Goal: Information Seeking & Learning: Understand process/instructions

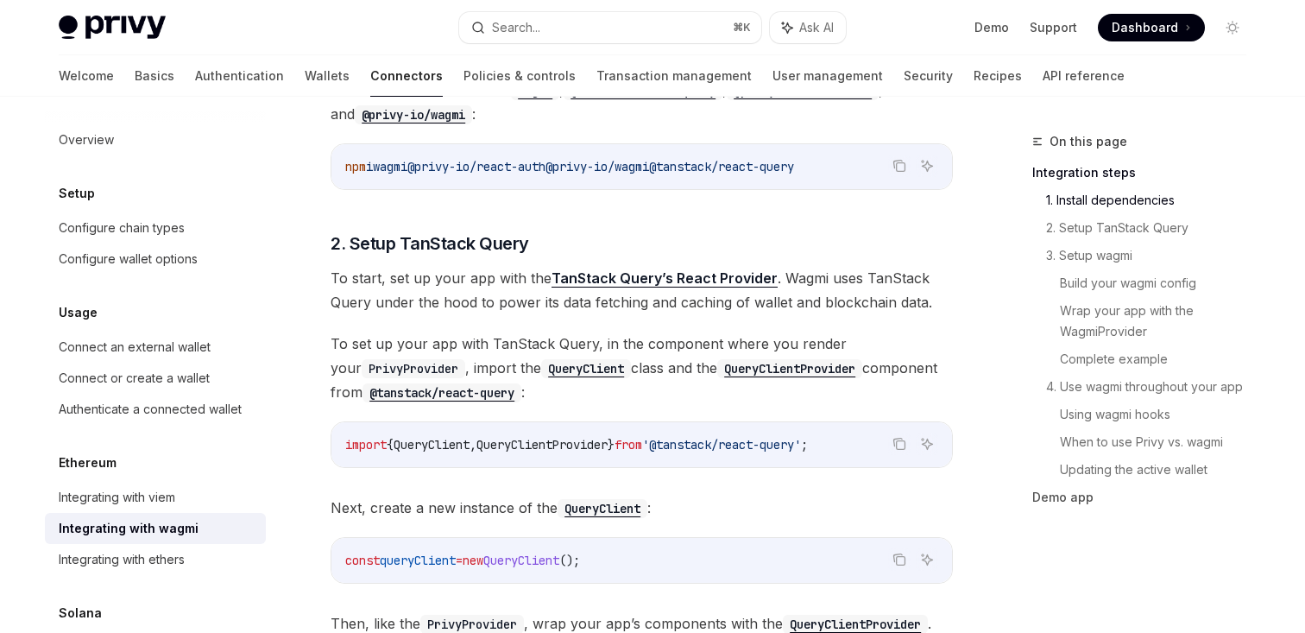
scroll to position [472, 0]
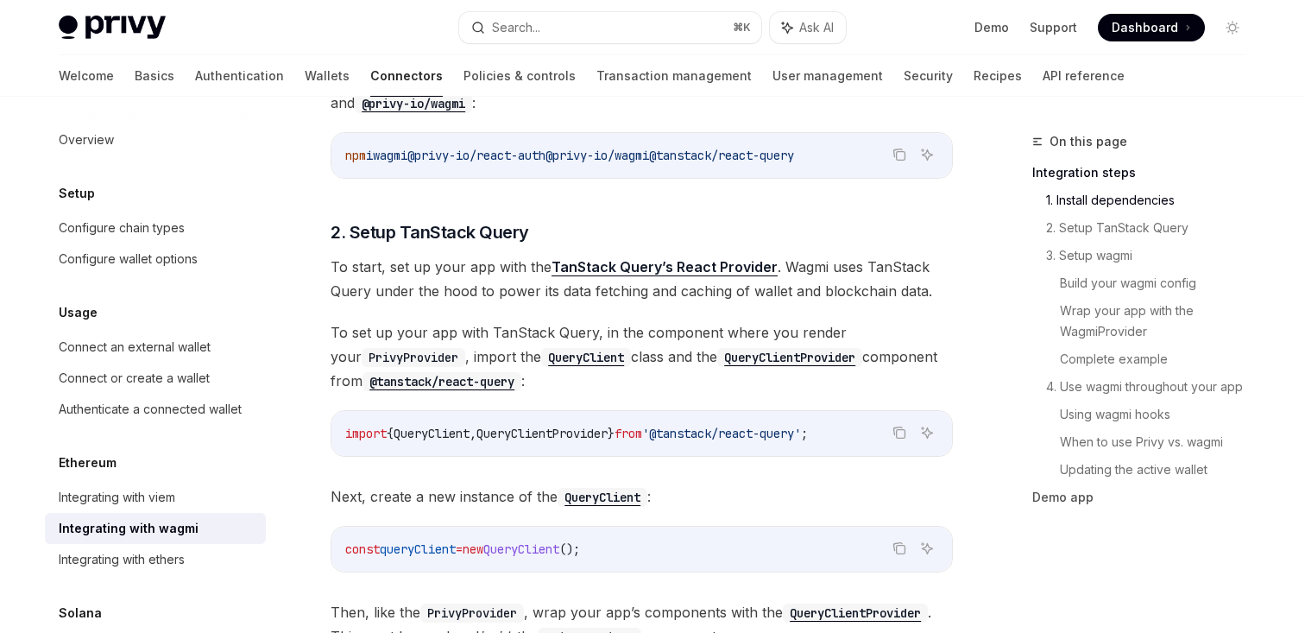
click at [517, 154] on span "@privy-io/react-auth" at bounding box center [476, 156] width 138 height 16
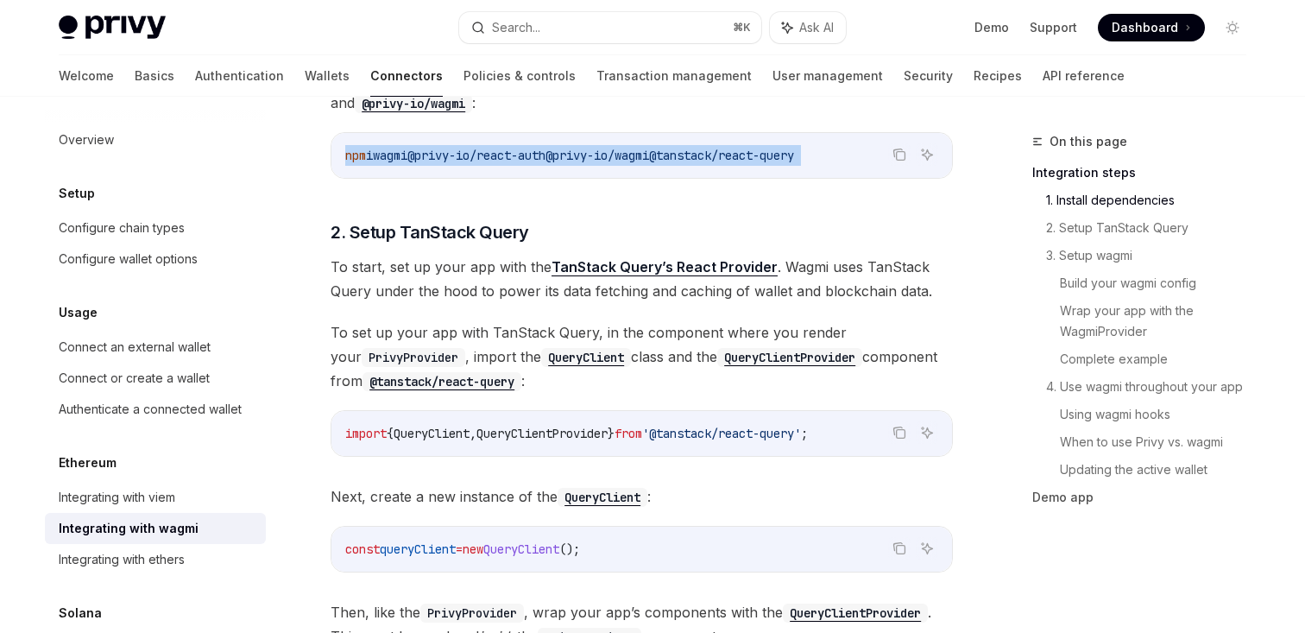
click at [517, 154] on span "@privy-io/react-auth" at bounding box center [476, 156] width 138 height 16
copy div "npm i wagmi @privy-io/react-auth @privy-io/wagmi @tanstack/react-query"
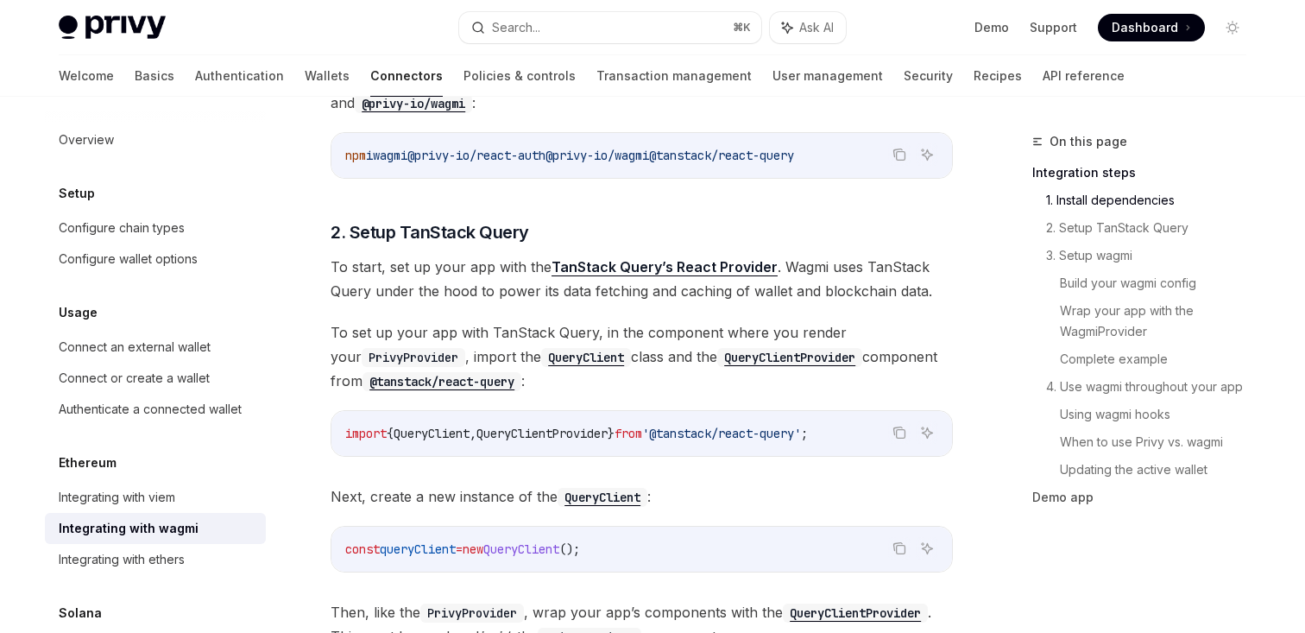
click at [651, 379] on span "To set up your app with TanStack Query, in the component where you render your …" at bounding box center [642, 356] width 622 height 73
click at [592, 334] on span "To set up your app with TanStack Query, in the component where you render your …" at bounding box center [642, 356] width 622 height 73
copy span "i wagmi @privy-io/react-auth @privy-io/wagmi @tanstack/react-query"
drag, startPoint x: 374, startPoint y: 153, endPoint x: 872, endPoint y: 156, distance: 498.1
click at [872, 156] on code "npm i wagmi @privy-io/react-auth @privy-io/wagmi @tanstack/react-query" at bounding box center [641, 155] width 593 height 21
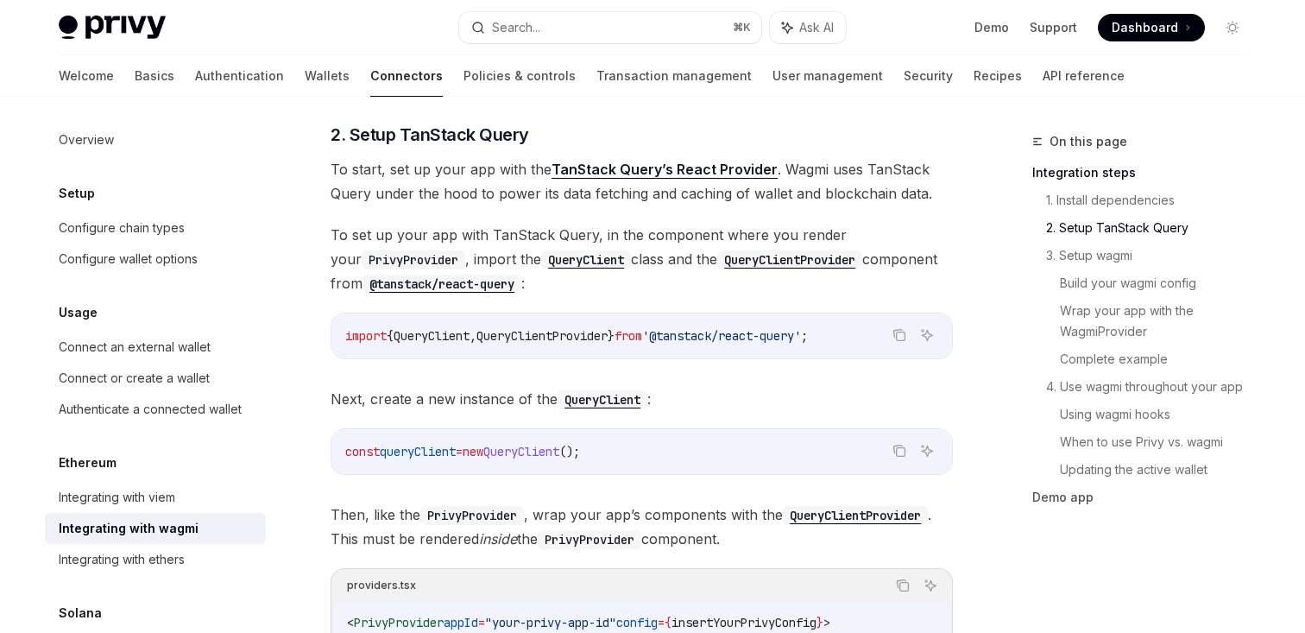
scroll to position [574, 0]
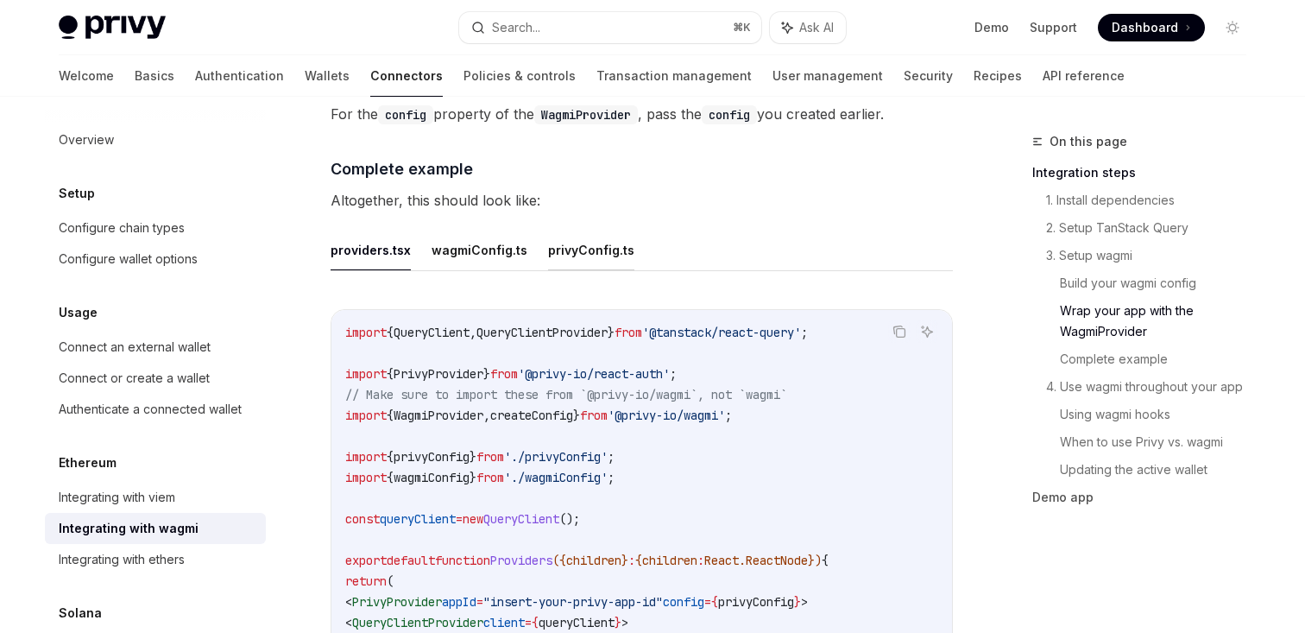
scroll to position [3055, 0]
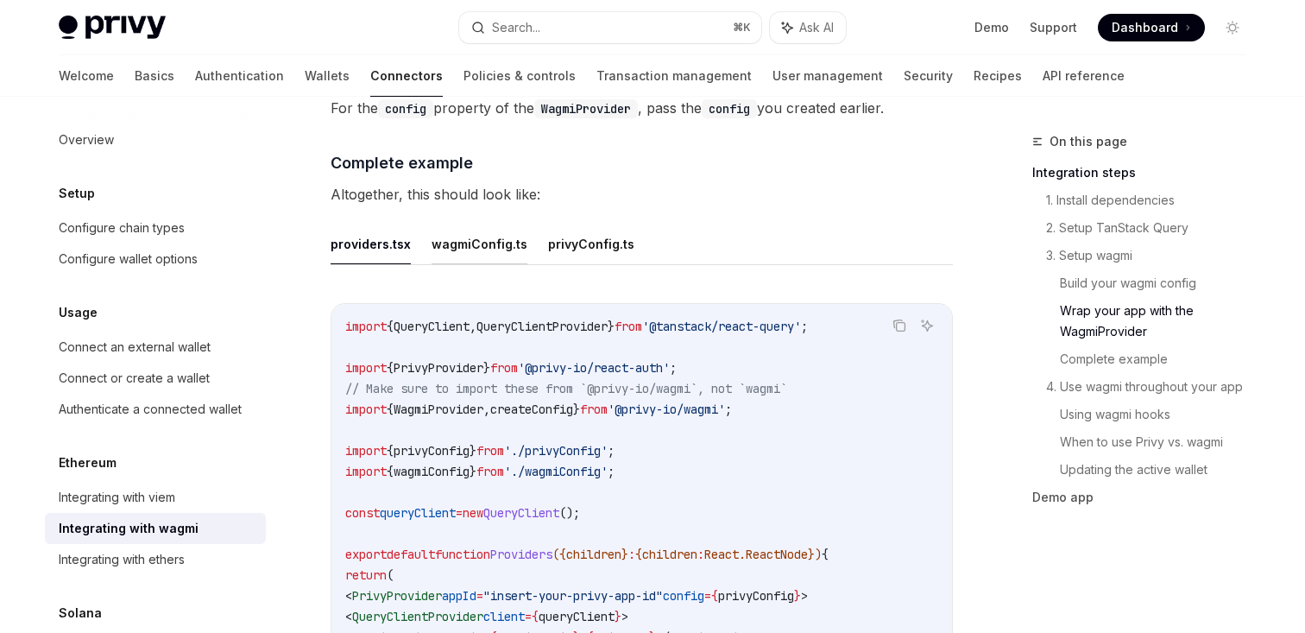
click at [471, 237] on button "wagmiConfig.ts" at bounding box center [480, 244] width 96 height 41
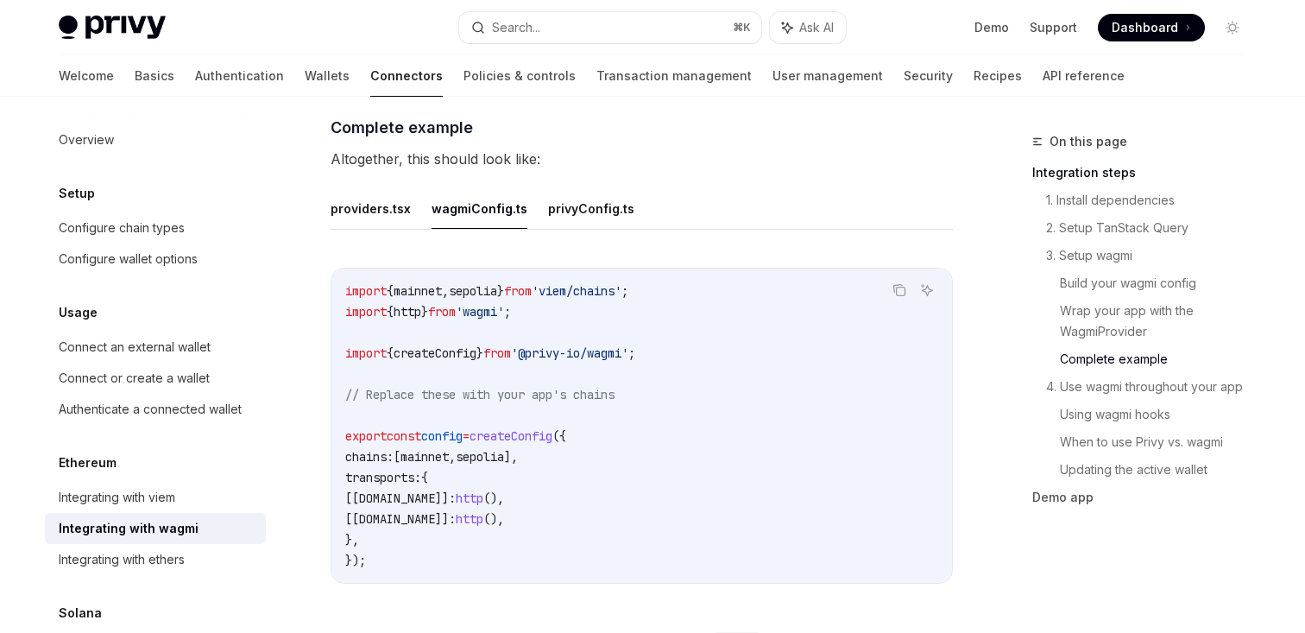
scroll to position [3111, 0]
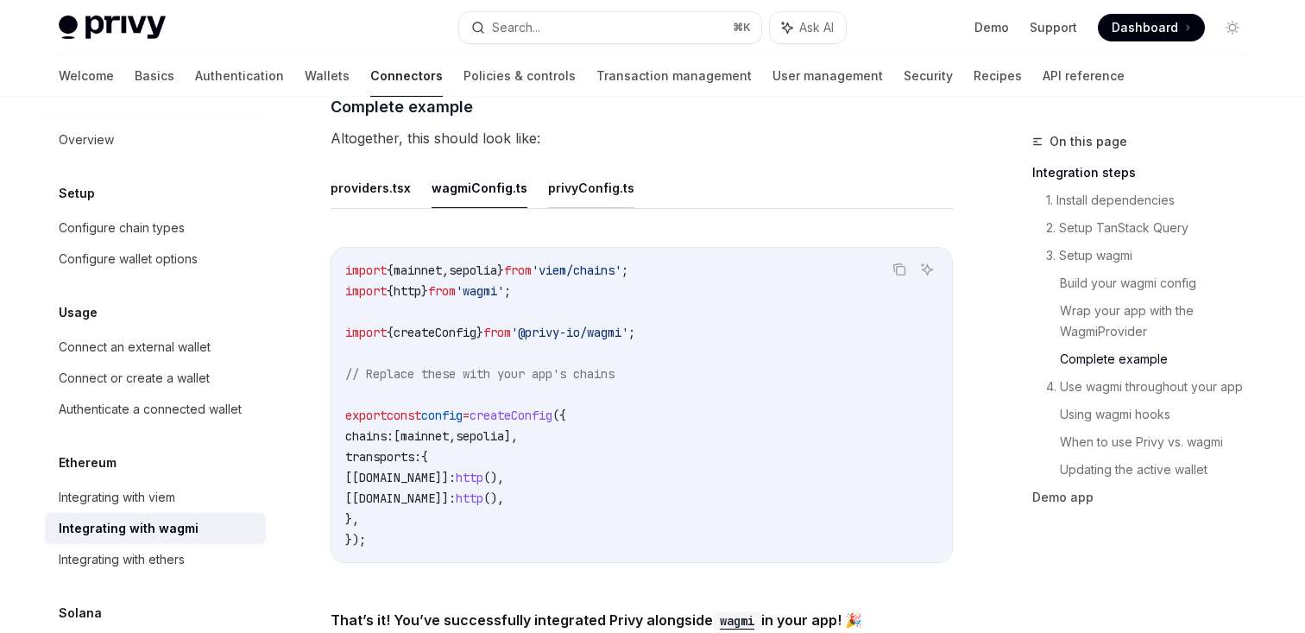
click at [550, 177] on button "privyConfig.ts" at bounding box center [591, 187] width 86 height 41
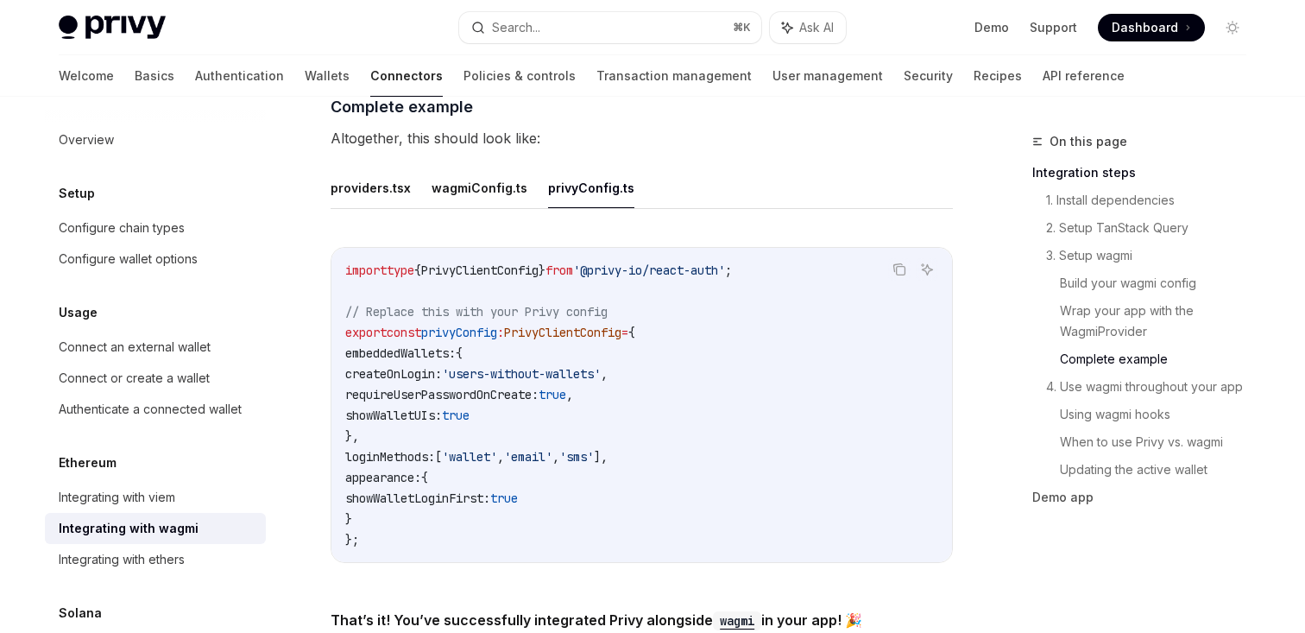
scroll to position [3145, 0]
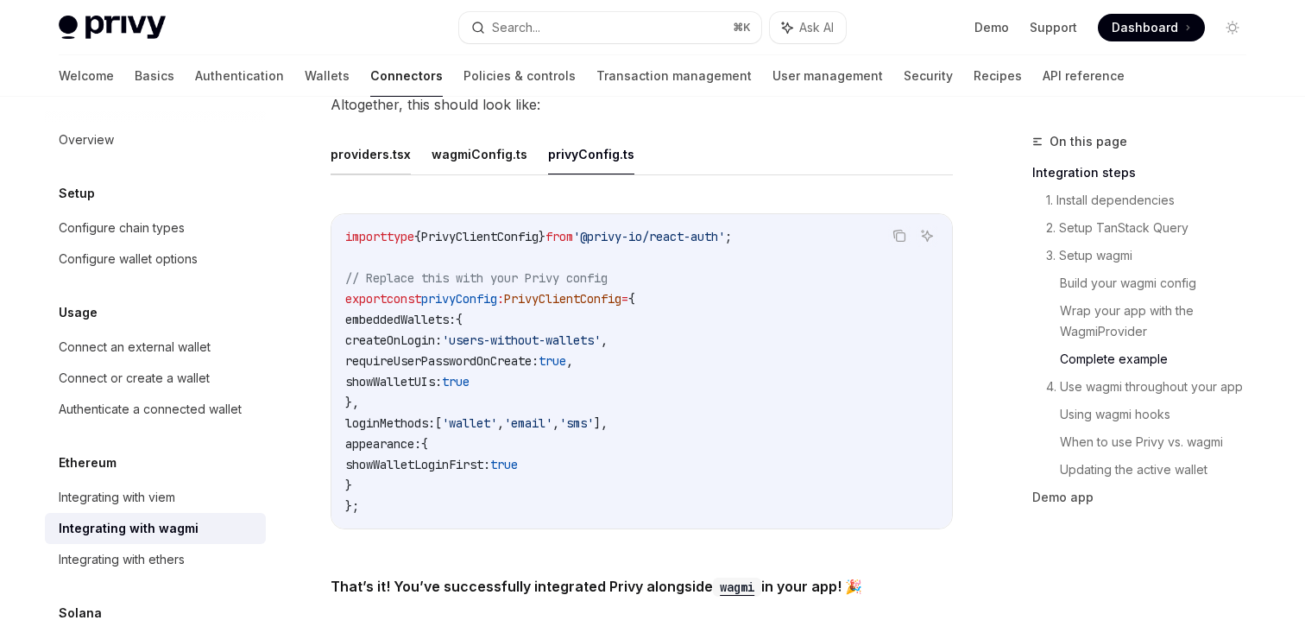
click at [365, 142] on button "providers.tsx" at bounding box center [371, 154] width 80 height 41
type textarea "*"
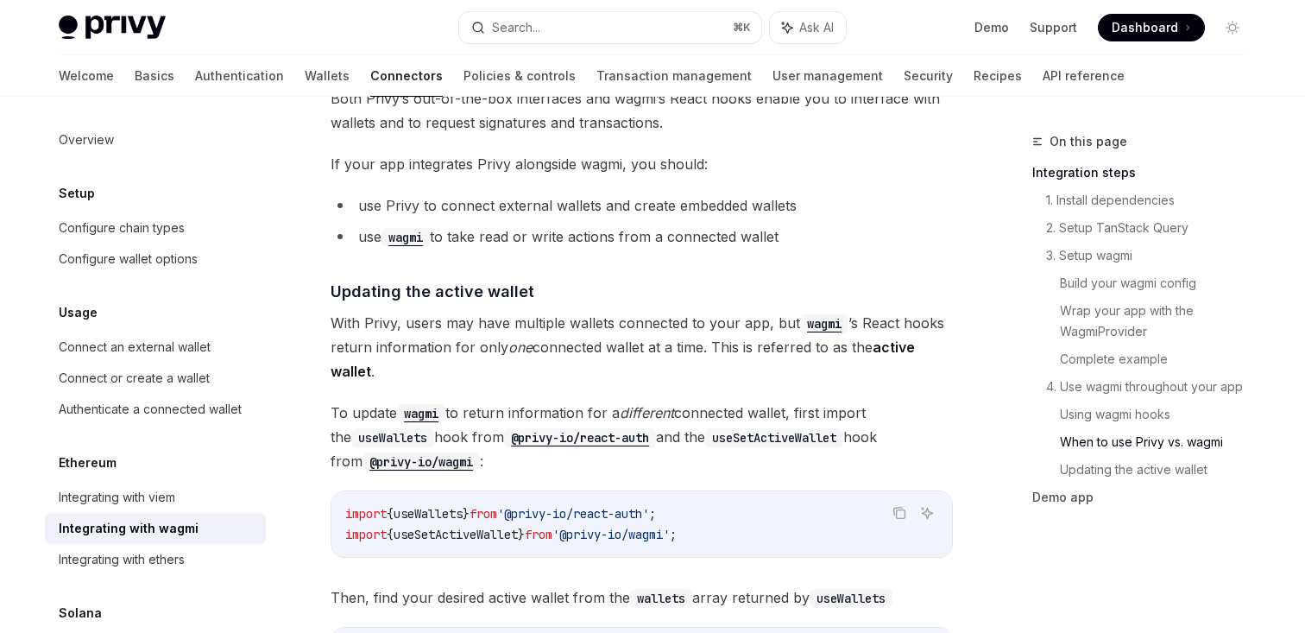
scroll to position [4444, 0]
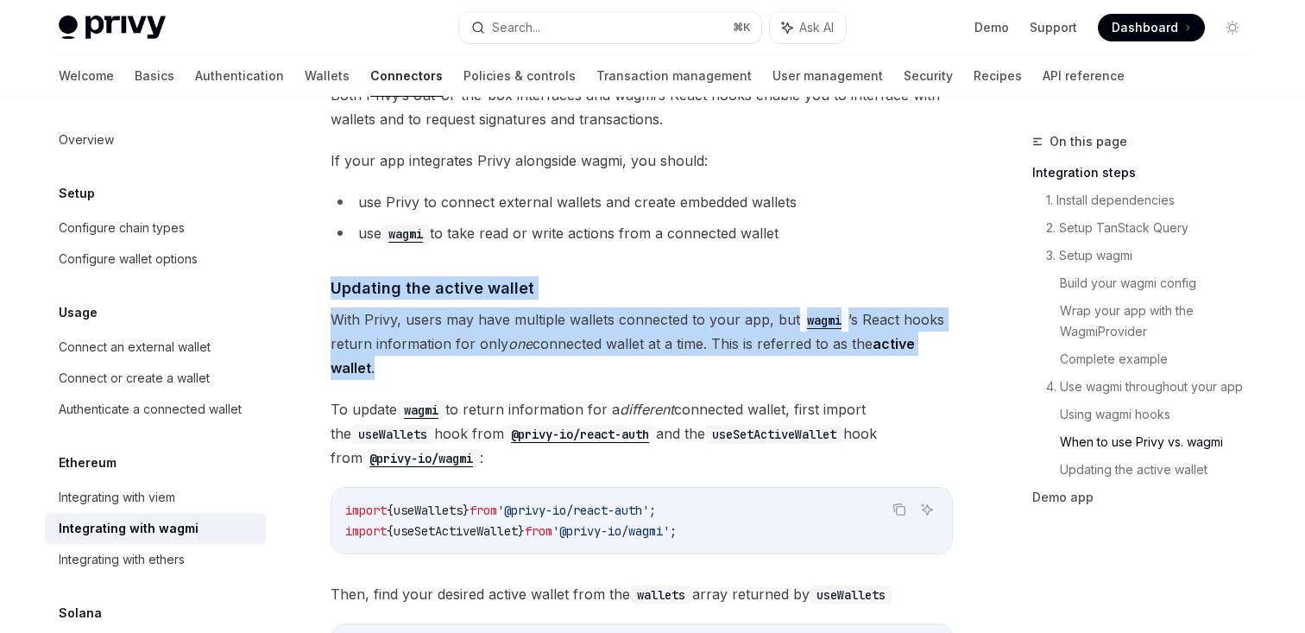
drag, startPoint x: 331, startPoint y: 271, endPoint x: 418, endPoint y: 354, distance: 119.7
click at [418, 354] on span "With Privy, users may have multiple wallets connected to your app, but wagmi ’s…" at bounding box center [642, 343] width 622 height 73
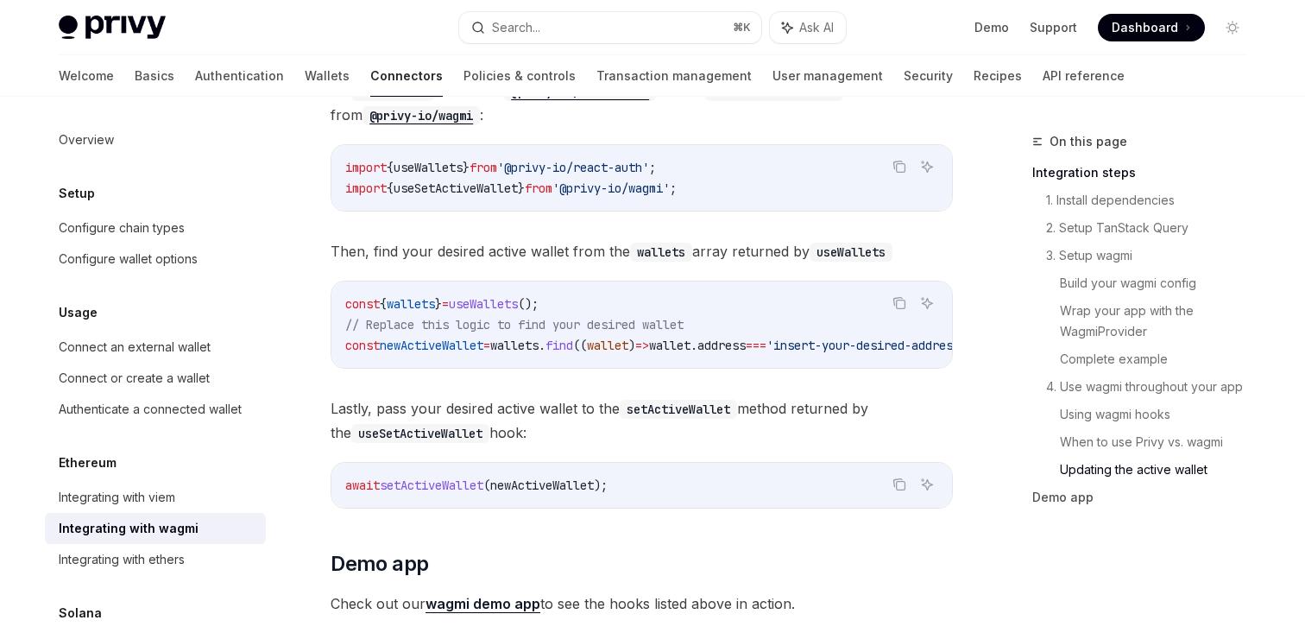
scroll to position [4796, 0]
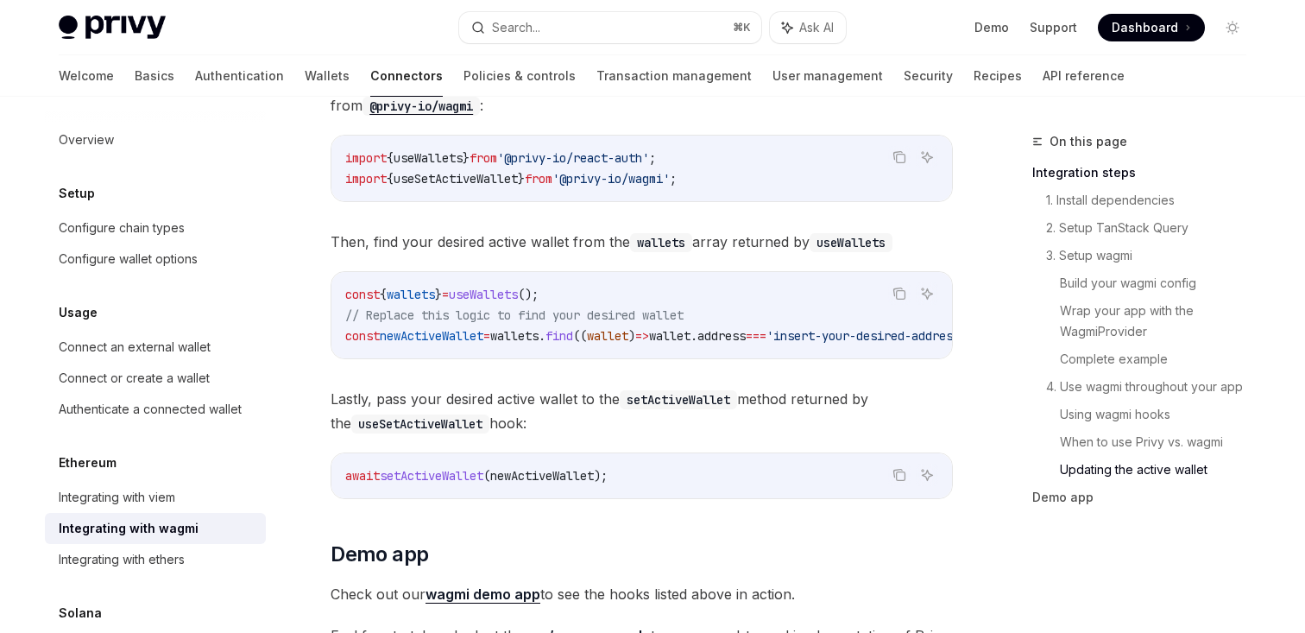
click at [602, 284] on code "const { wallets } = useWallets (); // Replace this logic to find your desired w…" at bounding box center [683, 315] width 677 height 62
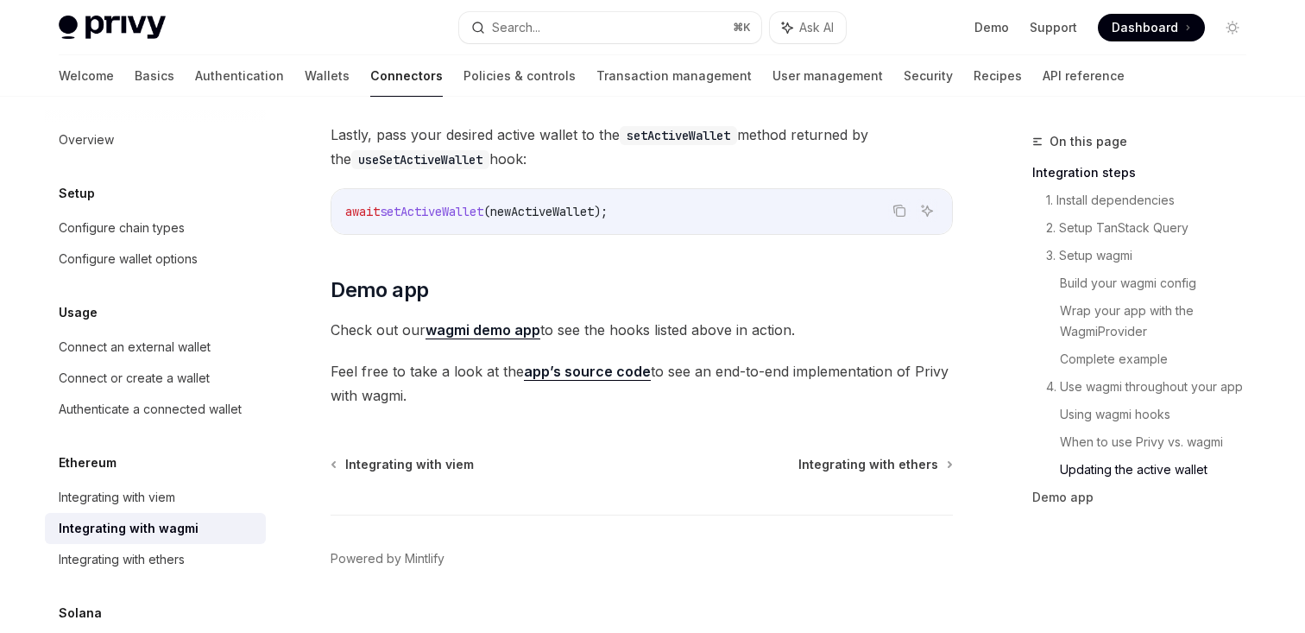
scroll to position [5085, 0]
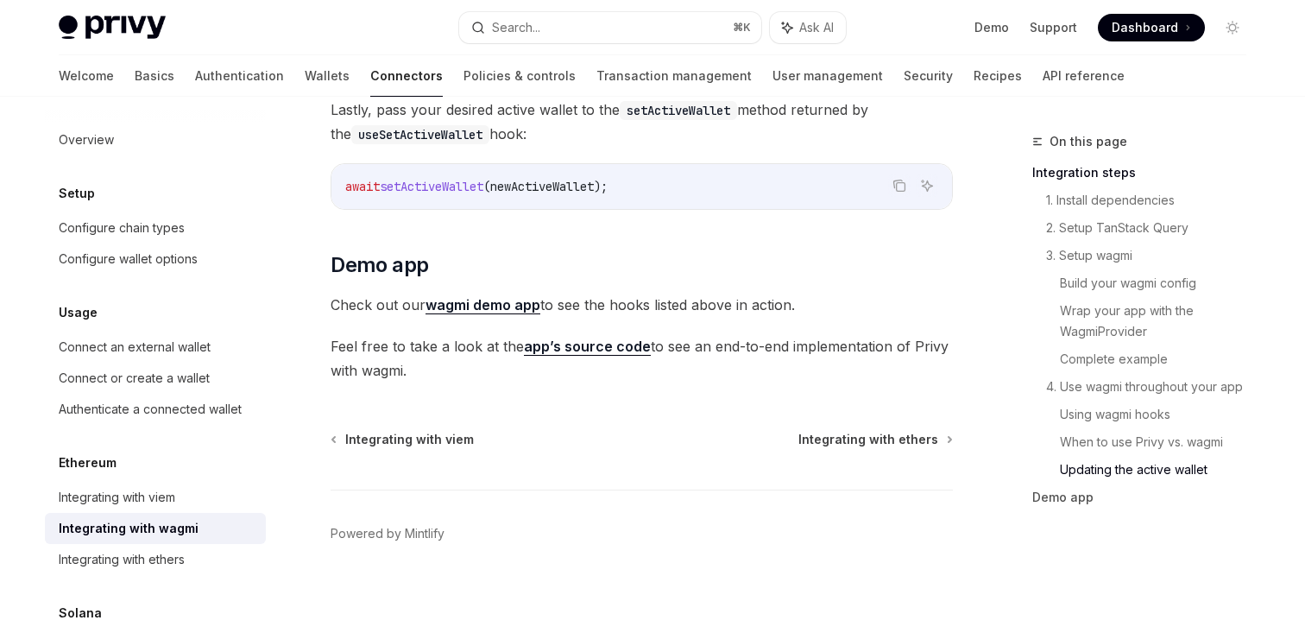
click at [615, 293] on span "Check out our wagmi demo app to see the hooks listed above in action." at bounding box center [642, 305] width 622 height 24
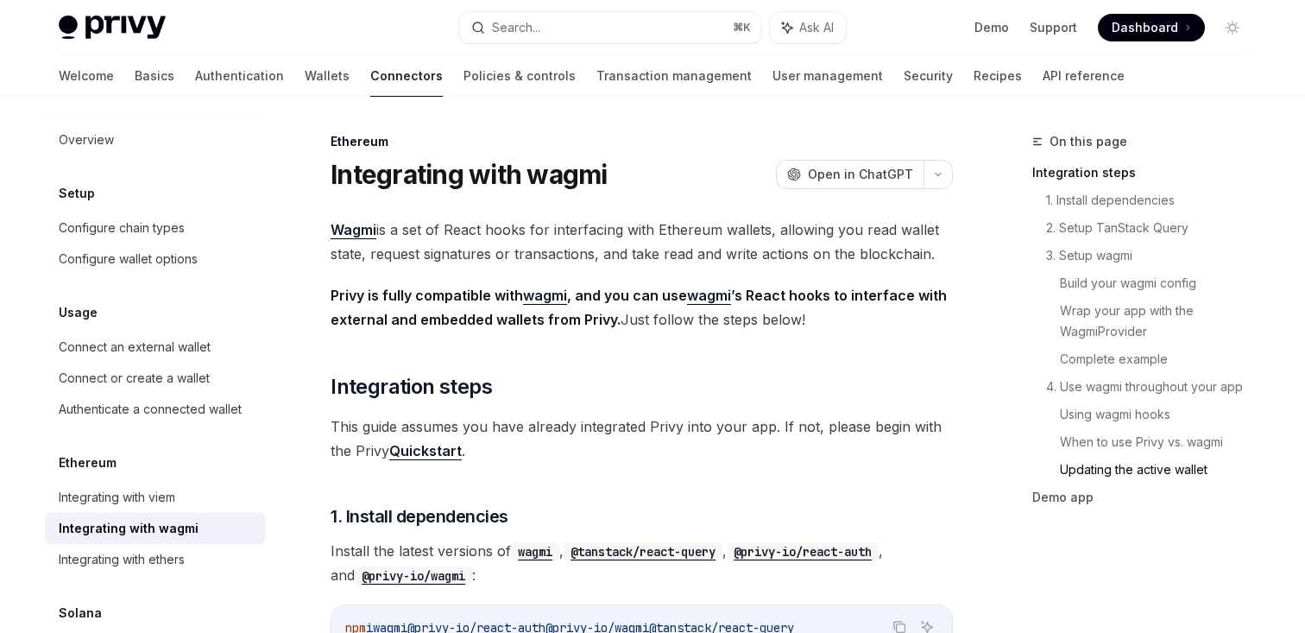
scroll to position [4765, 0]
